Goal: Information Seeking & Learning: Learn about a topic

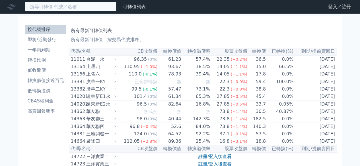
click at [90, 5] on input at bounding box center [70, 7] width 91 height 10
type input "ㄚ"
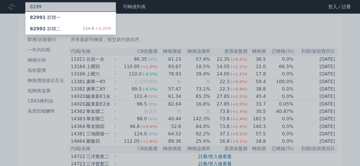
type input "8299"
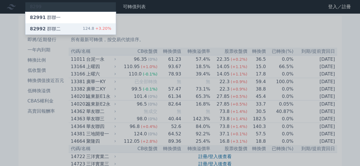
click at [55, 26] on div "82992 群聯二" at bounding box center [45, 29] width 31 height 7
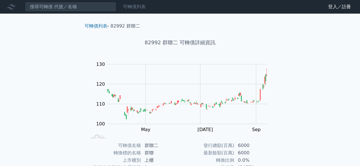
click at [137, 8] on link "可轉債列表" at bounding box center [134, 6] width 23 height 5
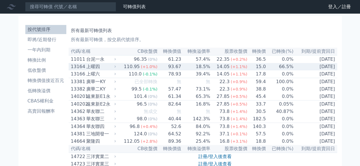
click at [225, 69] on div "14.05" at bounding box center [222, 66] width 15 height 7
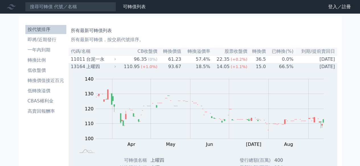
click at [225, 69] on div "14.05" at bounding box center [222, 66] width 15 height 7
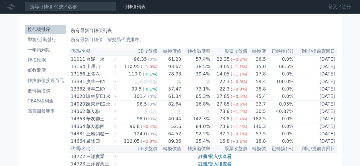
click at [332, 6] on link "登入／註冊" at bounding box center [340, 6] width 32 height 9
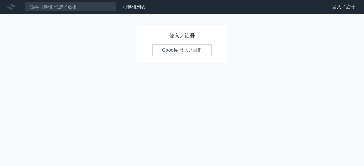
click at [174, 51] on link "Google 登入／註冊" at bounding box center [182, 50] width 59 height 12
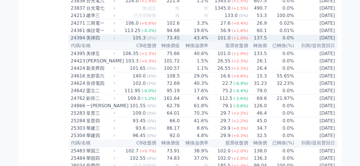
scroll to position [512, 0]
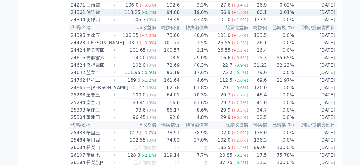
click at [189, 16] on td "19.6%" at bounding box center [194, 12] width 28 height 7
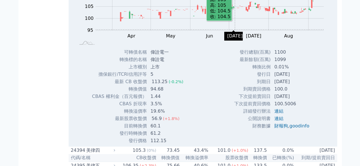
scroll to position [569, 0]
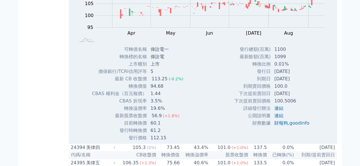
drag, startPoint x: 273, startPoint y: 115, endPoint x: 304, endPoint y: 117, distance: 30.8
click at [300, 83] on td "[DATE]" at bounding box center [292, 78] width 43 height 7
click at [316, 117] on div "發行總額(百萬) 1100 最新餘額(百萬) 1099 轉換比例 0.01% 發行日 [DATE] 到期日 [DATE] 100.0 ," at bounding box center [274, 94] width 94 height 96
drag, startPoint x: 273, startPoint y: 114, endPoint x: 305, endPoint y: 114, distance: 31.9
click at [305, 83] on td "[DATE]" at bounding box center [292, 78] width 43 height 7
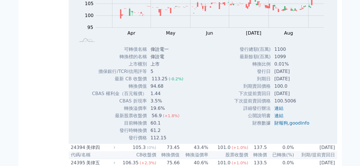
click at [316, 112] on div "發行總額(百萬) 1100 最新餘額(百萬) 1099 轉換比例 0.01% 發行日 [DATE] 到期日 [DATE] 100.0 ," at bounding box center [274, 94] width 94 height 96
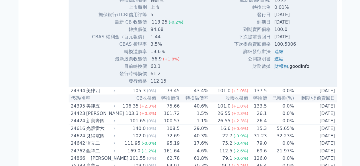
scroll to position [598, 0]
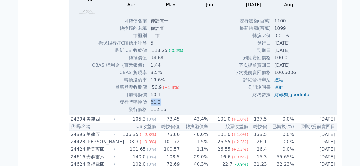
drag, startPoint x: 150, startPoint y: 137, endPoint x: 163, endPoint y: 137, distance: 13.1
click at [163, 106] on td "61.2" at bounding box center [167, 102] width 41 height 7
click at [165, 106] on td "61.2" at bounding box center [167, 102] width 41 height 7
drag, startPoint x: 150, startPoint y: 137, endPoint x: 162, endPoint y: 137, distance: 12.2
click at [162, 106] on td "61.2" at bounding box center [167, 102] width 41 height 7
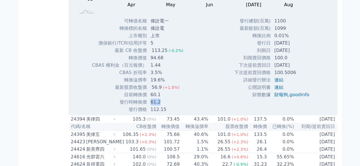
click at [164, 106] on td "61.2" at bounding box center [167, 102] width 41 height 7
drag, startPoint x: 149, startPoint y: 99, endPoint x: 162, endPoint y: 102, distance: 12.6
click at [162, 69] on td "1.44" at bounding box center [167, 65] width 41 height 7
click at [174, 69] on td "1.44" at bounding box center [167, 65] width 41 height 7
drag, startPoint x: 152, startPoint y: 85, endPoint x: 167, endPoint y: 86, distance: 15.2
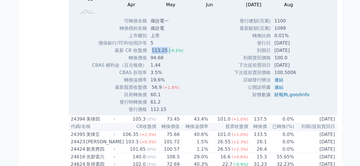
click at [167, 54] on td "113.25 (-0.2%)" at bounding box center [167, 50] width 41 height 7
click at [199, 104] on div "Zoom Out 100 85 90 95 100 105 110 115 120 125 L Mar Apr May Jun [DATE] Aug Sep …" at bounding box center [203, 22] width 269 height 183
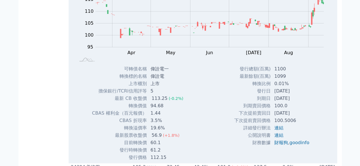
scroll to position [541, 0]
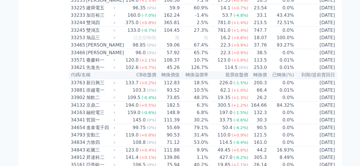
scroll to position [1053, 0]
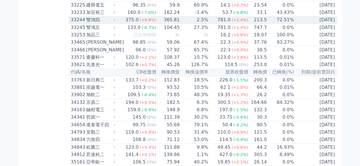
click at [174, 24] on td "365.81" at bounding box center [168, 20] width 23 height 8
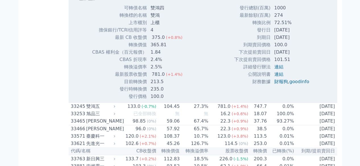
scroll to position [1195, 0]
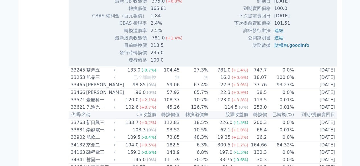
drag, startPoint x: 271, startPoint y: 75, endPoint x: 301, endPoint y: 76, distance: 29.6
click at [301, 5] on td "[DATE]" at bounding box center [292, 0] width 43 height 7
click at [314, 64] on div "發行總額(百萬) 1000 最新餘額(百萬) 274 轉換比例 72.51% 發行日 [DATE] 到期日 [DATE] 100.0 ," at bounding box center [274, 16] width 94 height 96
drag, startPoint x: 271, startPoint y: 61, endPoint x: 288, endPoint y: 63, distance: 16.9
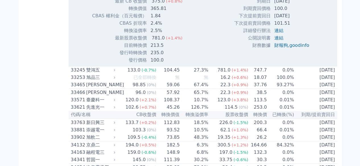
drag, startPoint x: 151, startPoint y: 83, endPoint x: 166, endPoint y: 84, distance: 14.8
click at [166, 12] on td "365.81" at bounding box center [167, 8] width 40 height 7
click at [183, 64] on div "可轉債名稱 雙鴻四 轉換標的名稱 雙鴻 上市櫃別 上櫃 擔保銀行/TCRI信用評等 4 最新 CB 收盤價 375.0 (+0.8%) 轉換價值 365.81" at bounding box center [139, 16] width 109 height 96
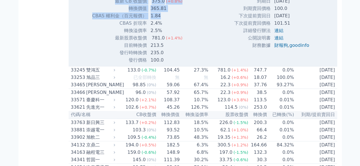
click at [184, 64] on div "可轉債名稱 雙鴻四 轉換標的名稱 雙鴻 上市櫃別 上櫃 擔保銀行/TCRI信用評等 4 最新 CB 收盤價 375.0 (+0.8%) 轉換價值 365.81" at bounding box center [139, 16] width 109 height 96
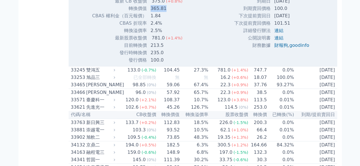
drag, startPoint x: 150, startPoint y: 83, endPoint x: 165, endPoint y: 83, distance: 15.4
click at [165, 12] on td "365.81" at bounding box center [167, 8] width 40 height 7
click at [181, 12] on td "365.81" at bounding box center [167, 8] width 40 height 7
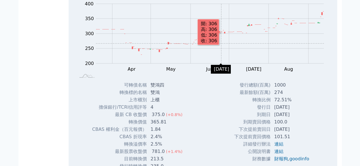
scroll to position [1138, 0]
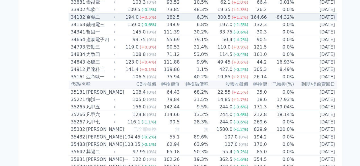
click at [159, 21] on td "182.5" at bounding box center [168, 18] width 23 height 8
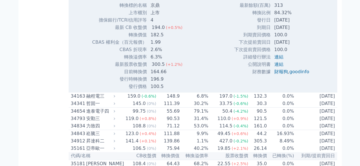
scroll to position [1167, 0]
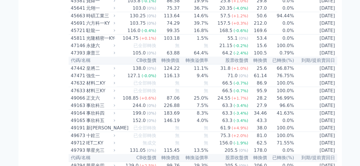
scroll to position [1651, 0]
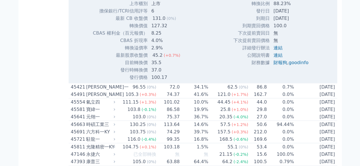
scroll to position [1764, 0]
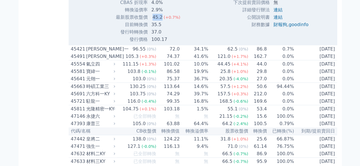
drag, startPoint x: 154, startPoint y: 132, endPoint x: 161, endPoint y: 132, distance: 6.5
click at [161, 21] on div "45.2" at bounding box center [157, 17] width 13 height 7
drag, startPoint x: 151, startPoint y: 141, endPoint x: 163, endPoint y: 141, distance: 12.8
click at [163, 28] on td "35.5" at bounding box center [166, 24] width 37 height 7
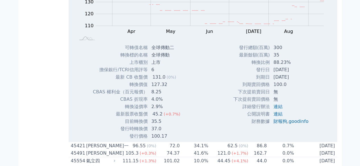
scroll to position [1622, 0]
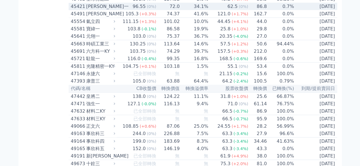
scroll to position [1707, 0]
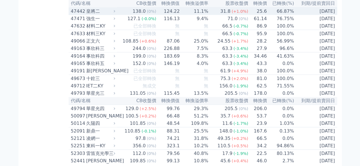
click at [111, 15] on div "皇將二" at bounding box center [100, 11] width 28 height 7
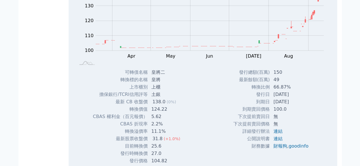
scroll to position [1764, 0]
